Goal: Task Accomplishment & Management: Manage account settings

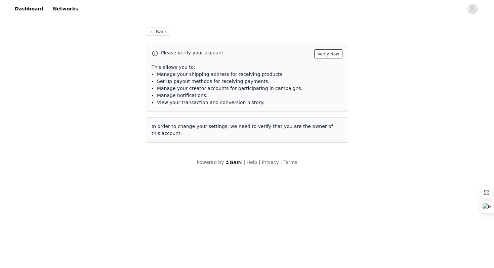
click at [319, 53] on button "Verify Now" at bounding box center [328, 53] width 28 height 9
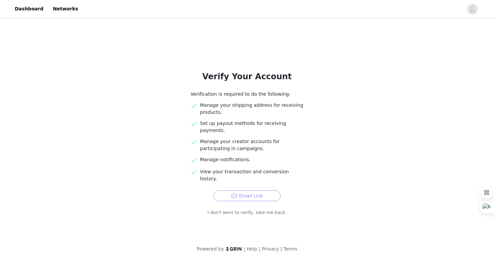
click at [244, 190] on button "Email Link" at bounding box center [246, 195] width 67 height 11
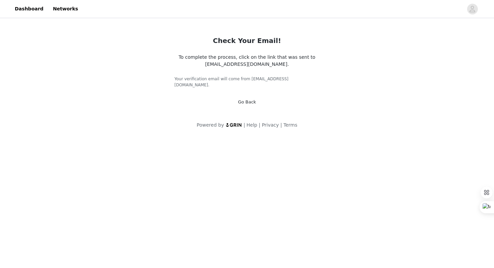
click at [252, 99] on link "Go Back" at bounding box center [247, 101] width 18 height 5
